Goal: Information Seeking & Learning: Compare options

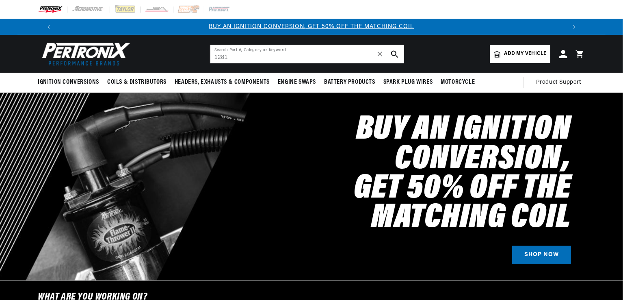
type input "1281"
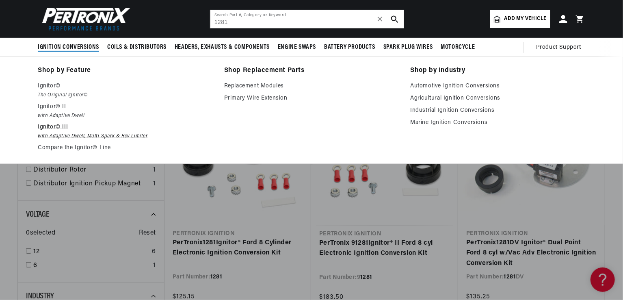
scroll to position [0, 507]
click at [70, 139] on em "with Adaptive Dwell, Multi-Spark & Rev Limiter" at bounding box center [125, 136] width 175 height 9
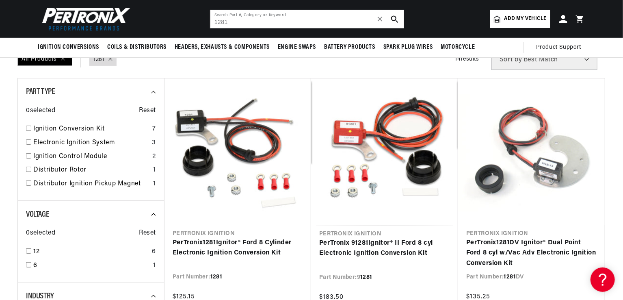
scroll to position [0, 1015]
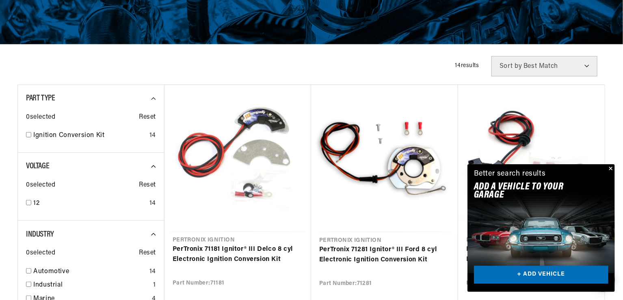
scroll to position [262, 0]
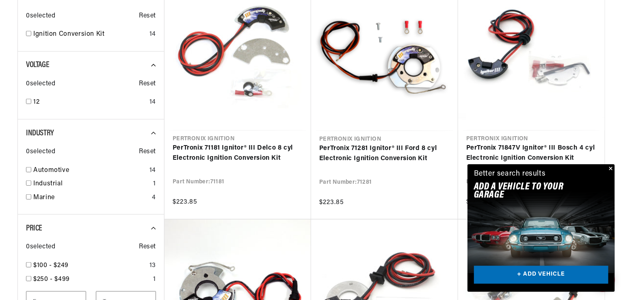
click at [611, 168] on button "Close" at bounding box center [611, 169] width 10 height 10
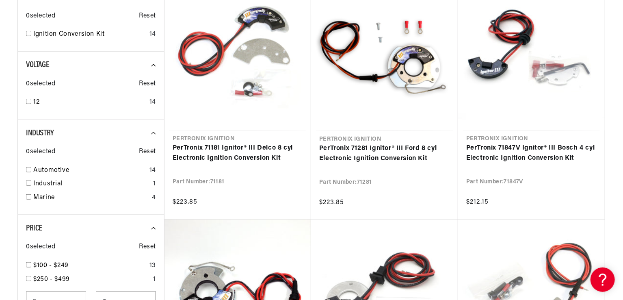
scroll to position [0, 507]
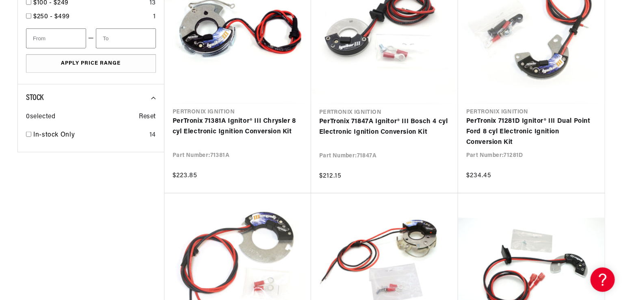
scroll to position [787, 0]
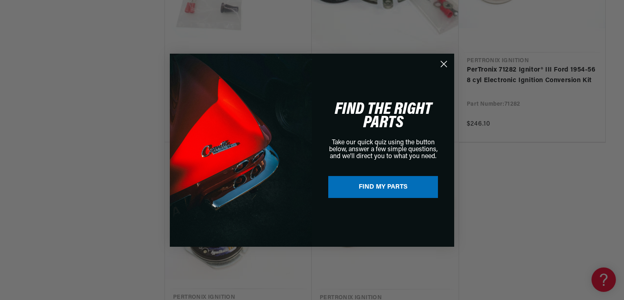
click at [446, 61] on circle "Close dialog" at bounding box center [443, 63] width 13 height 13
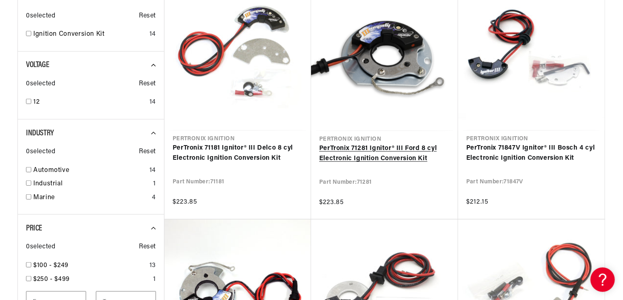
click at [408, 156] on link "PerTronix 71281 Ignitor® III Ford 8 cyl Electronic Ignition Conversion Kit" at bounding box center [384, 153] width 131 height 21
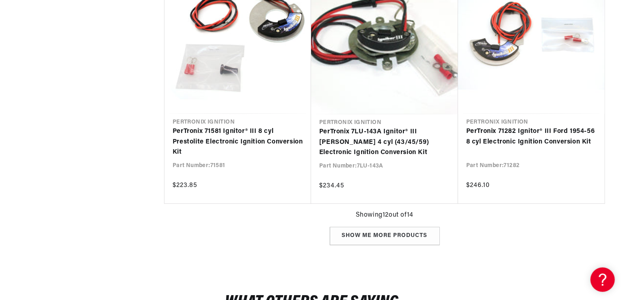
scroll to position [989, 0]
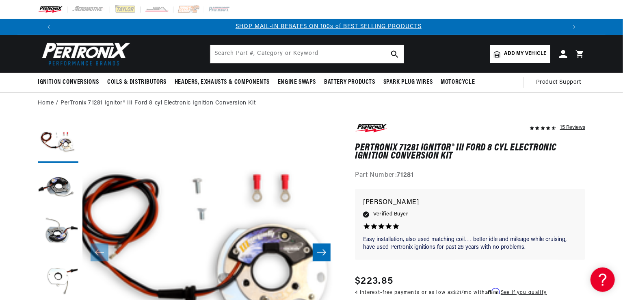
scroll to position [0, 507]
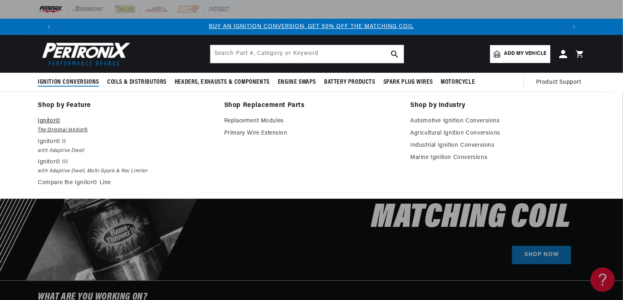
click at [67, 125] on p "Ignitor©" at bounding box center [125, 121] width 175 height 10
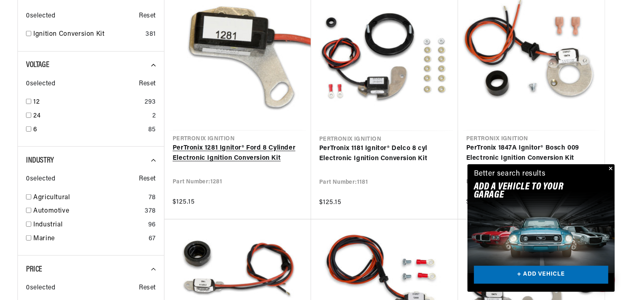
scroll to position [0, 1015]
click at [224, 158] on link "PerTronix 1281 Ignitor® Ford 8 Cylinder Electronic Ignition Conversion Kit" at bounding box center [238, 153] width 130 height 21
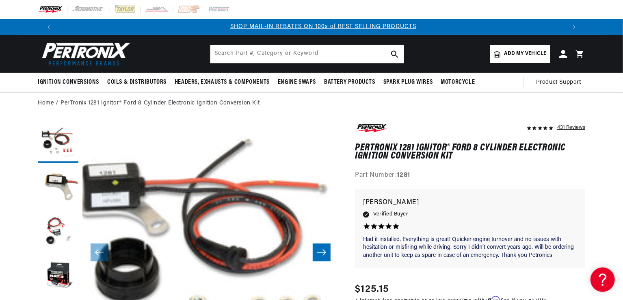
scroll to position [0, 507]
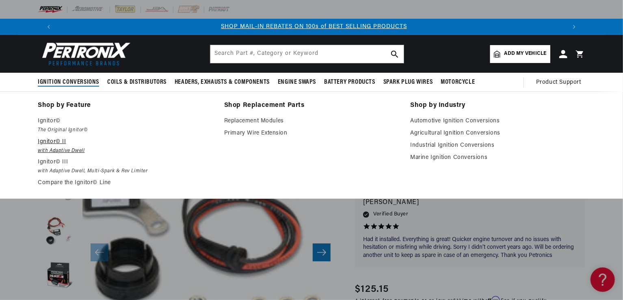
click at [58, 153] on em "with Adaptive Dwell" at bounding box center [125, 151] width 175 height 9
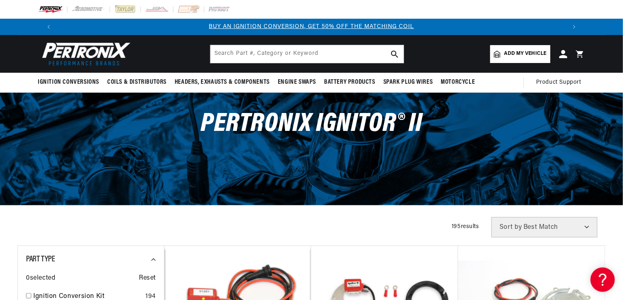
click at [622, 62] on div "Ignition Conversions Back Ignition Conversions Shop by Feature" at bounding box center [311, 54] width 623 height 38
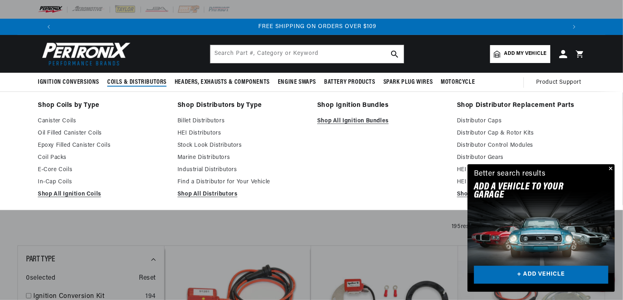
scroll to position [0, 1015]
click at [204, 119] on link "Billet Distributors" at bounding box center [242, 121] width 128 height 10
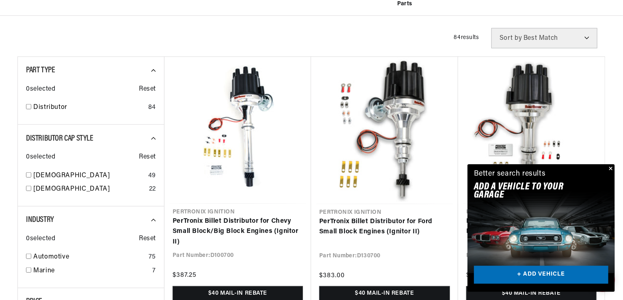
click at [611, 168] on button "Close" at bounding box center [611, 169] width 10 height 10
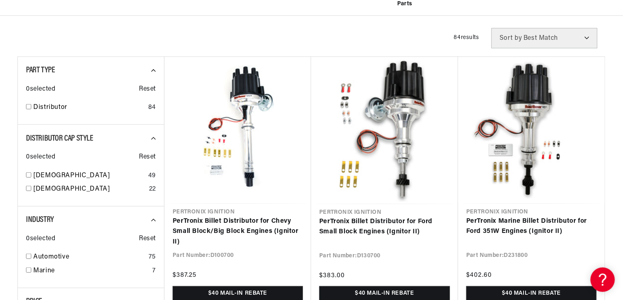
scroll to position [0, 507]
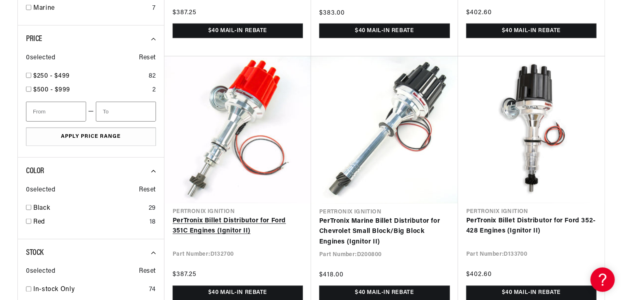
scroll to position [0, 1015]
click at [196, 229] on link "PerTronix Billet Distributor for Ford 351C Engines (Ignitor II)" at bounding box center [238, 226] width 130 height 21
